Goal: Find specific page/section: Find specific page/section

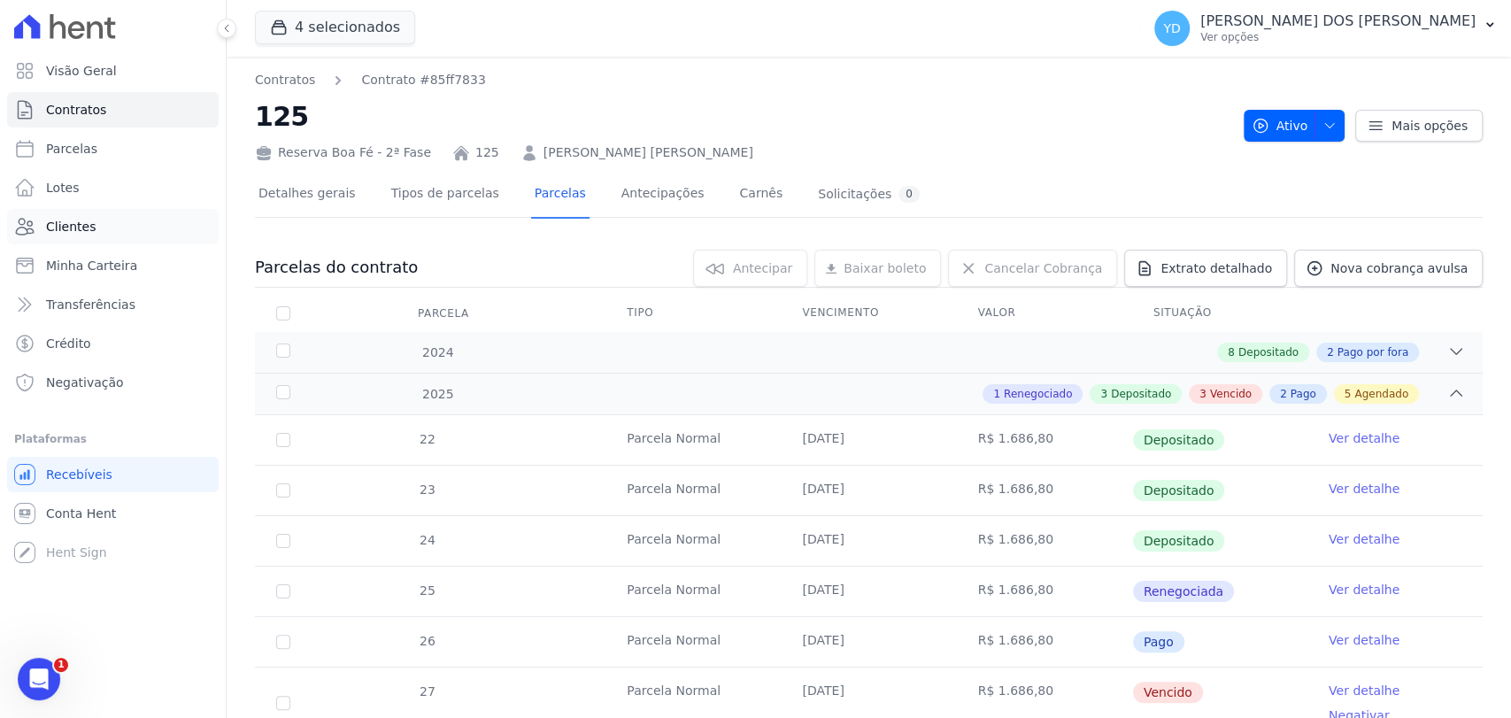
click at [120, 227] on link "Clientes" at bounding box center [113, 226] width 212 height 35
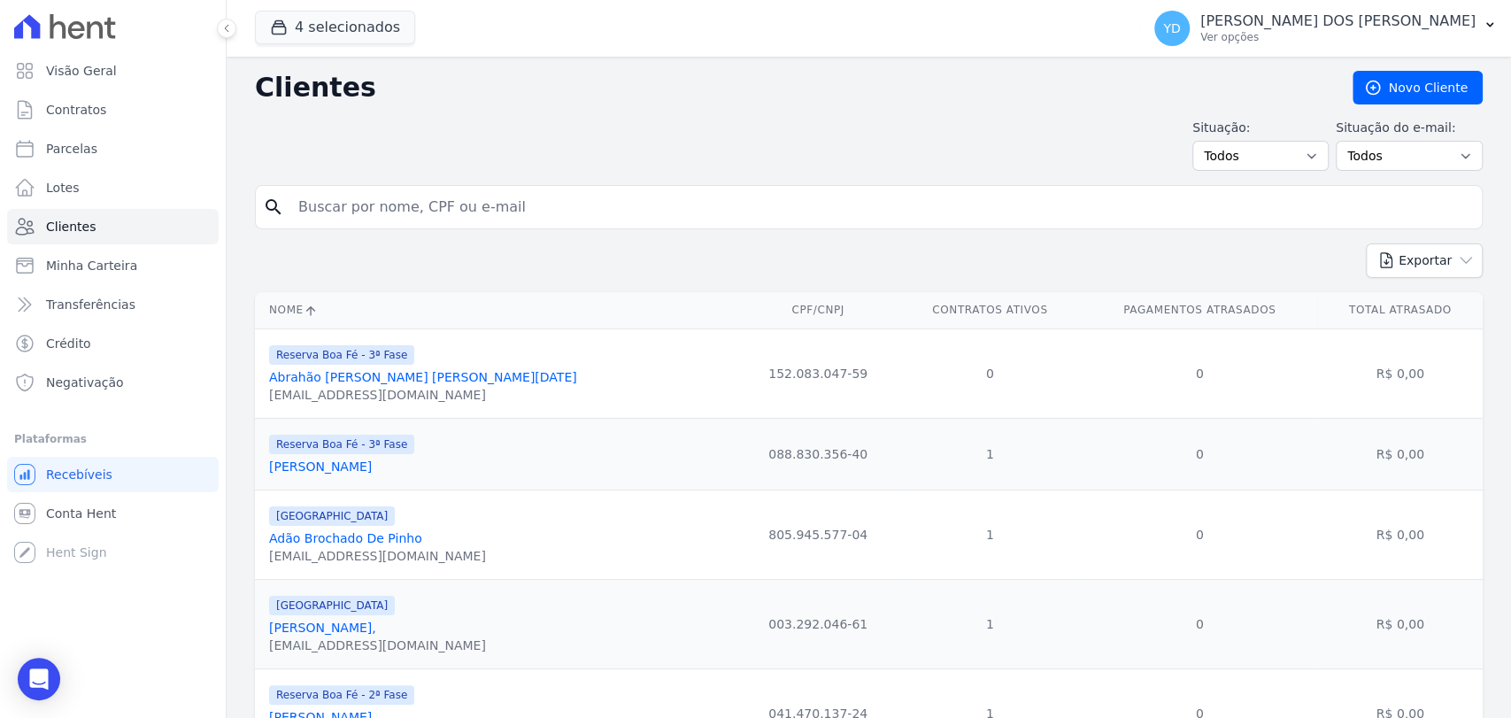
click at [386, 223] on input "search" at bounding box center [881, 206] width 1187 height 35
type input "jardel"
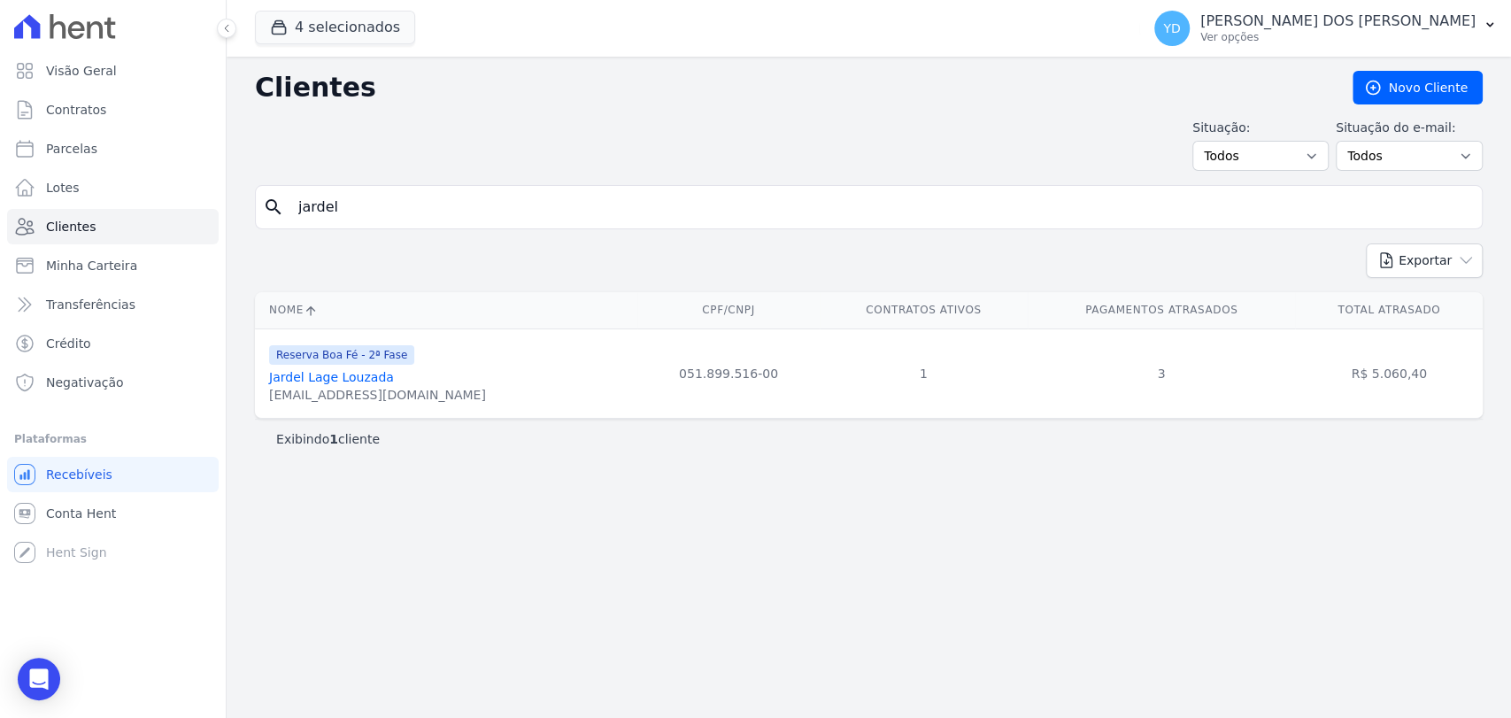
click at [354, 383] on link "Jardel Lage Louzada" at bounding box center [331, 377] width 125 height 14
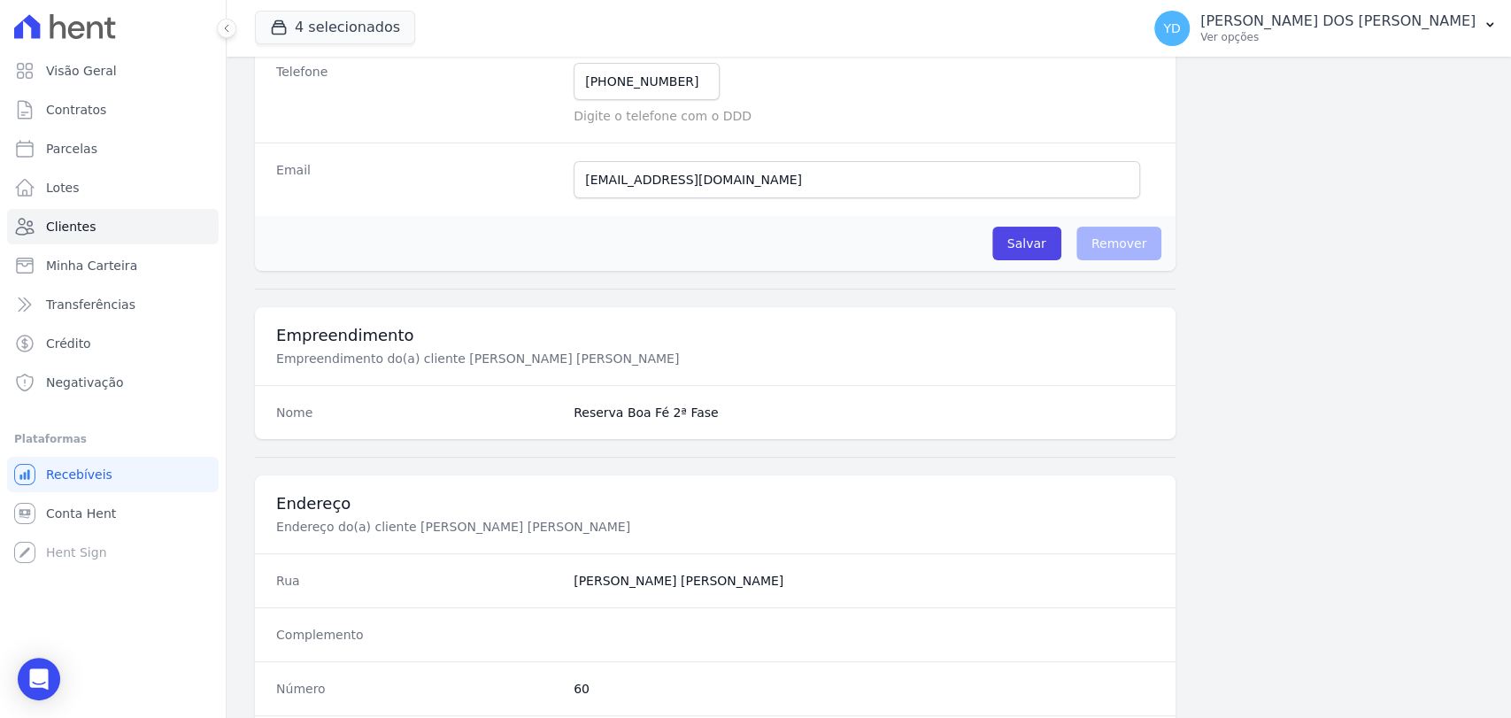
scroll to position [935, 0]
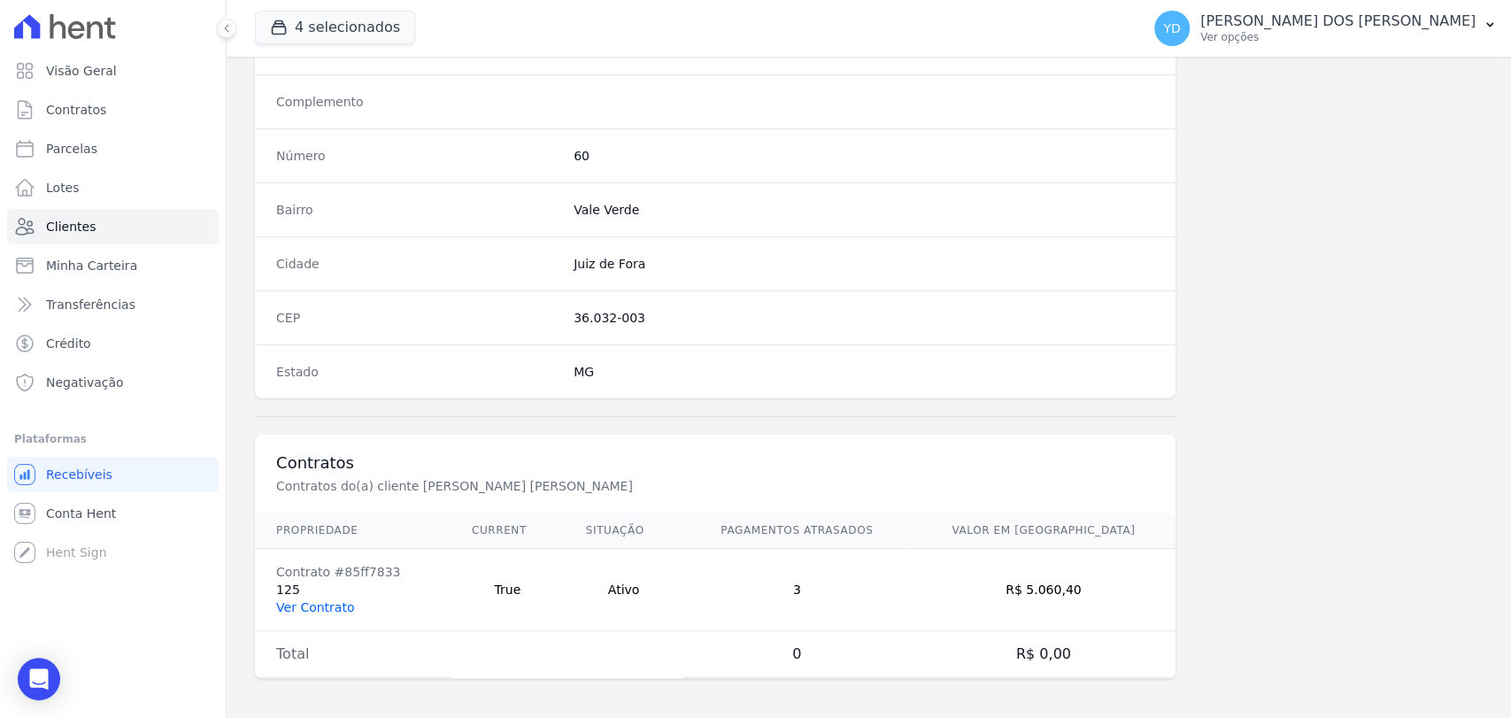
click at [323, 606] on link "Ver Contrato" at bounding box center [315, 607] width 78 height 14
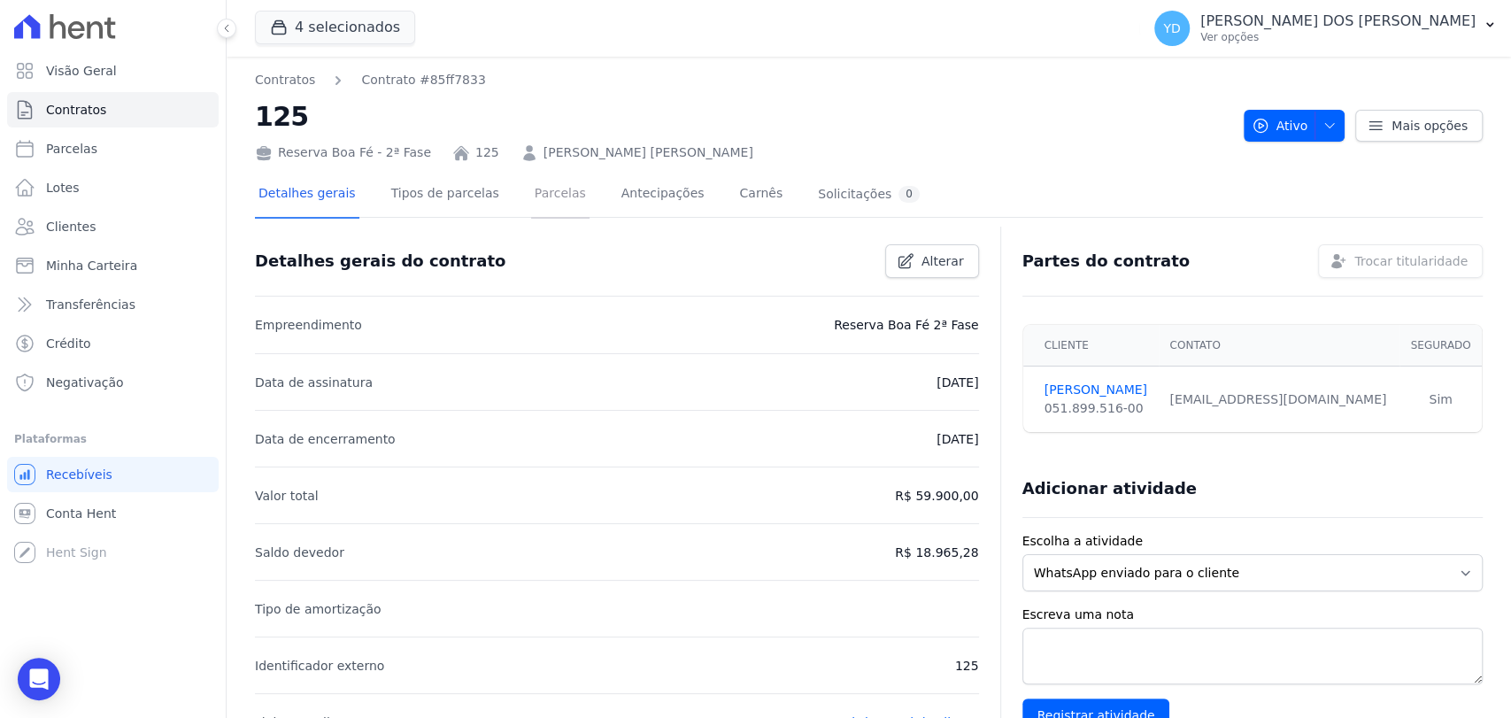
click at [531, 173] on link "Parcelas" at bounding box center [560, 195] width 58 height 47
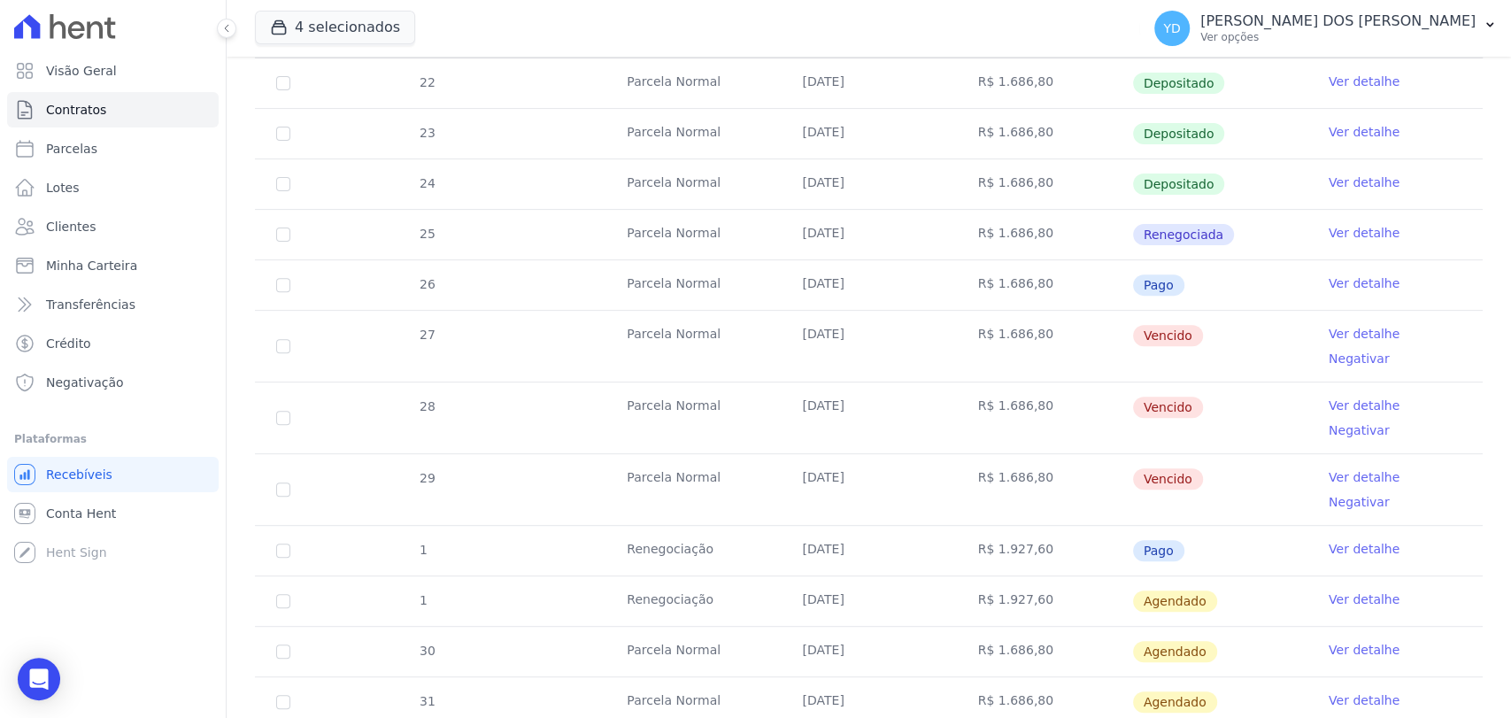
scroll to position [393, 0]
